Goal: Information Seeking & Learning: Learn about a topic

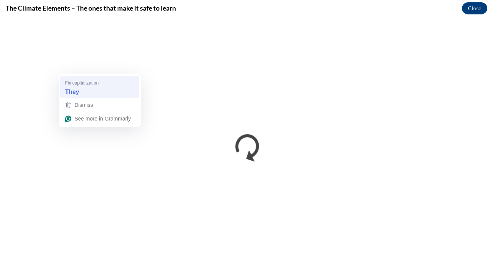
click at [91, 93] on div "They" at bounding box center [99, 92] width 73 height 12
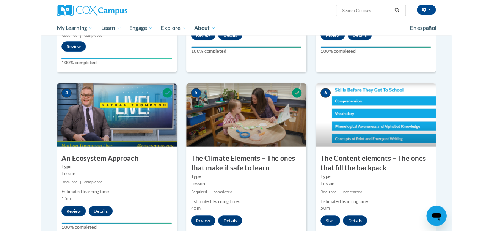
scroll to position [331, 0]
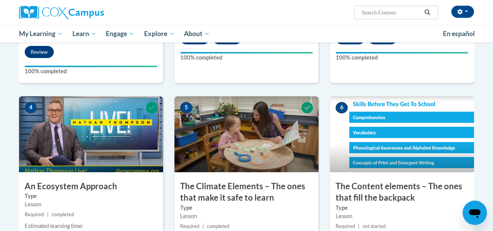
click at [375, 121] on img at bounding box center [402, 134] width 144 height 76
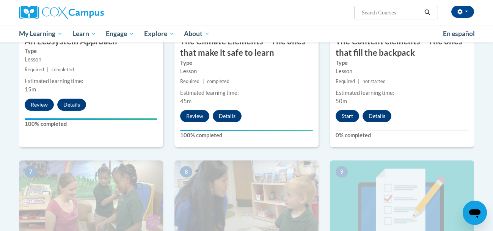
scroll to position [477, 0]
